Goal: Task Accomplishment & Management: Use online tool/utility

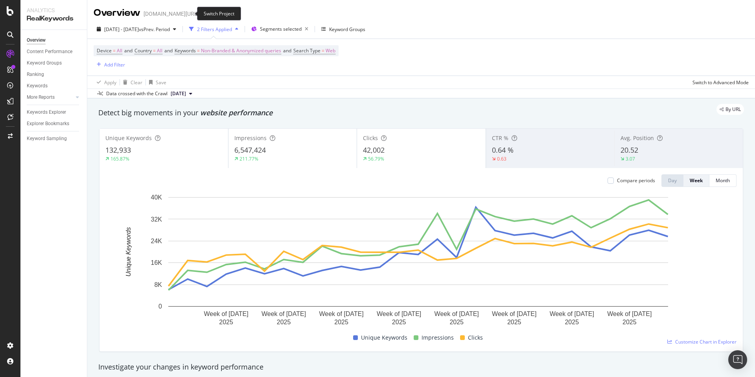
click at [202, 15] on icon "arrow-right-arrow-left" at bounding box center [204, 14] width 5 height 6
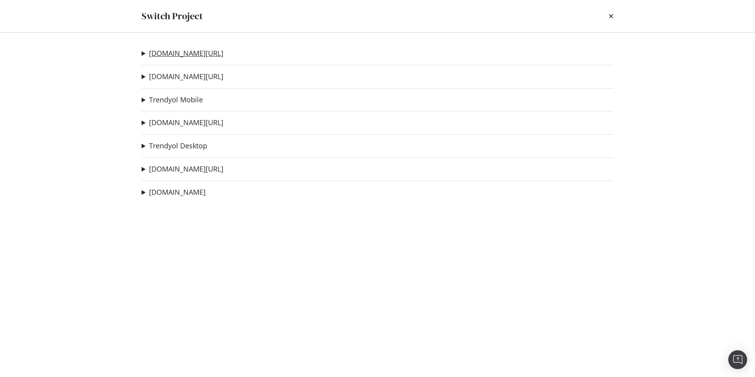
click at [178, 53] on link "[DOMAIN_NAME][URL]" at bounding box center [186, 53] width 74 height 8
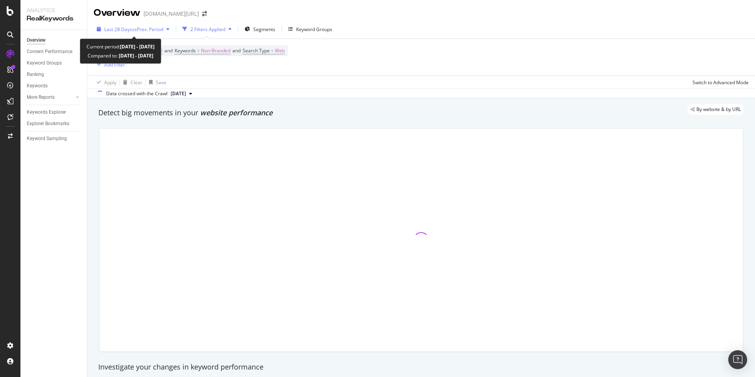
click at [119, 26] on span "Last 28 Days" at bounding box center [118, 29] width 28 height 7
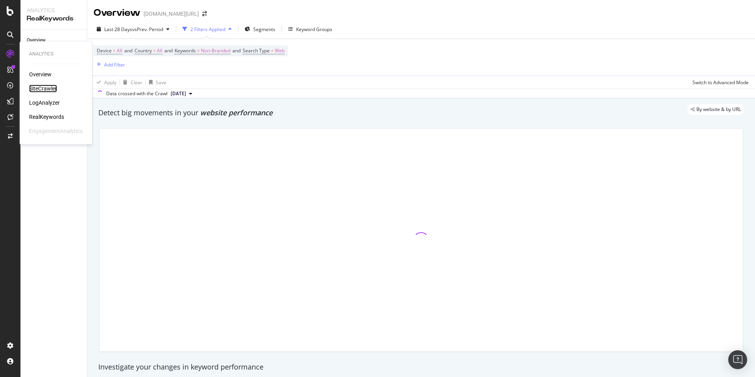
click at [44, 86] on div "SiteCrawler" at bounding box center [43, 89] width 28 height 8
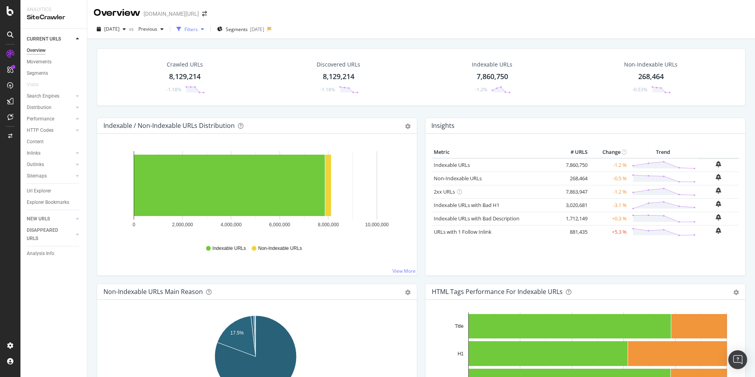
click at [198, 28] on div "Filters" at bounding box center [190, 29] width 13 height 7
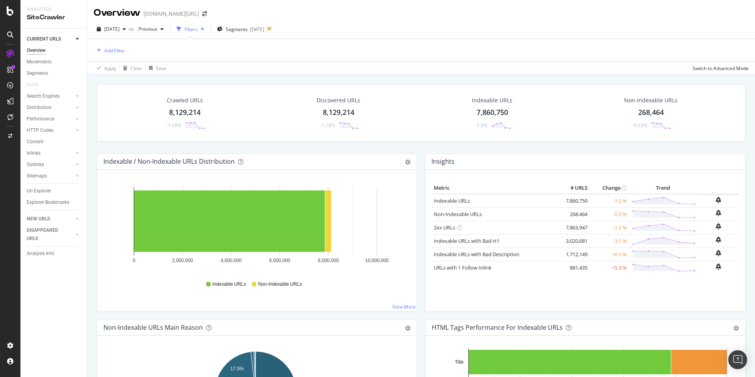
click at [198, 29] on div "Filters" at bounding box center [190, 29] width 13 height 7
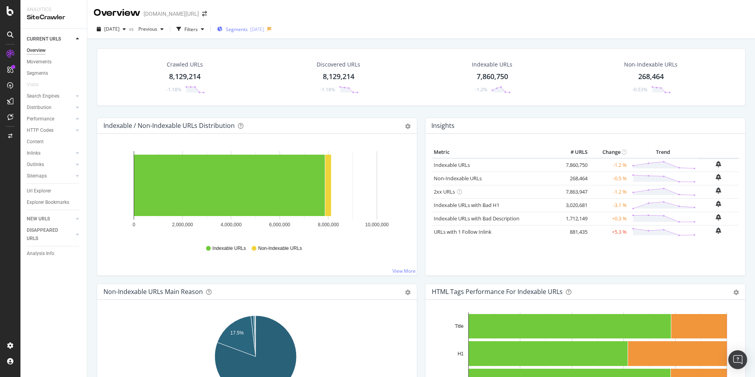
click at [248, 30] on span "Segments" at bounding box center [237, 29] width 22 height 7
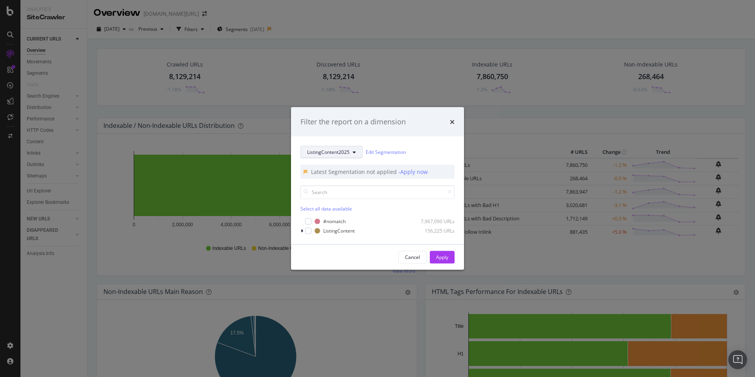
click at [309, 153] on span "ListingContent2025" at bounding box center [328, 152] width 42 height 7
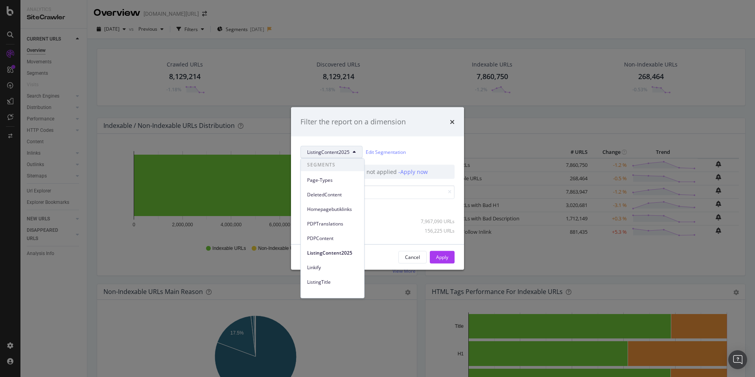
click at [316, 127] on div "Filter the report on a dimension" at bounding box center [377, 121] width 173 height 29
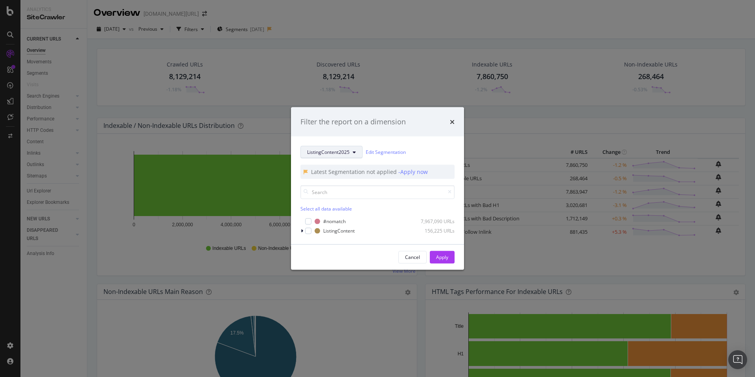
click at [328, 154] on span "ListingContent2025" at bounding box center [328, 152] width 42 height 7
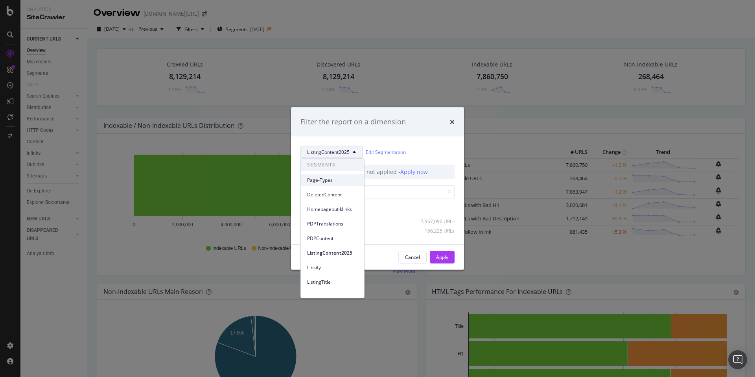
click at [327, 177] on span "Page-Types" at bounding box center [332, 180] width 51 height 7
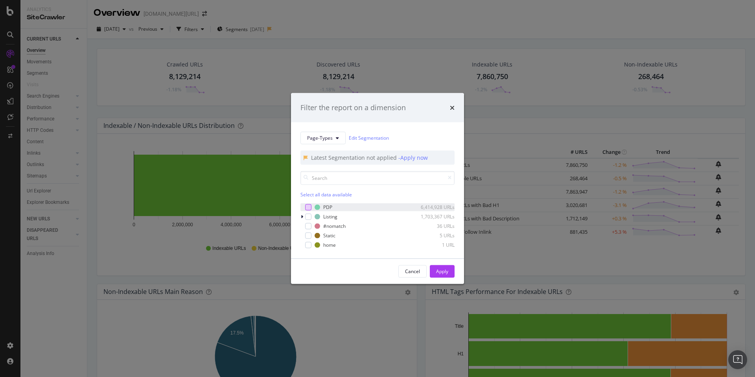
click at [309, 206] on div "modal" at bounding box center [308, 207] width 6 height 6
click at [455, 277] on div "Cancel Apply" at bounding box center [377, 270] width 173 height 25
click at [449, 272] on button "Apply" at bounding box center [442, 271] width 25 height 13
